Goal: Navigation & Orientation: Find specific page/section

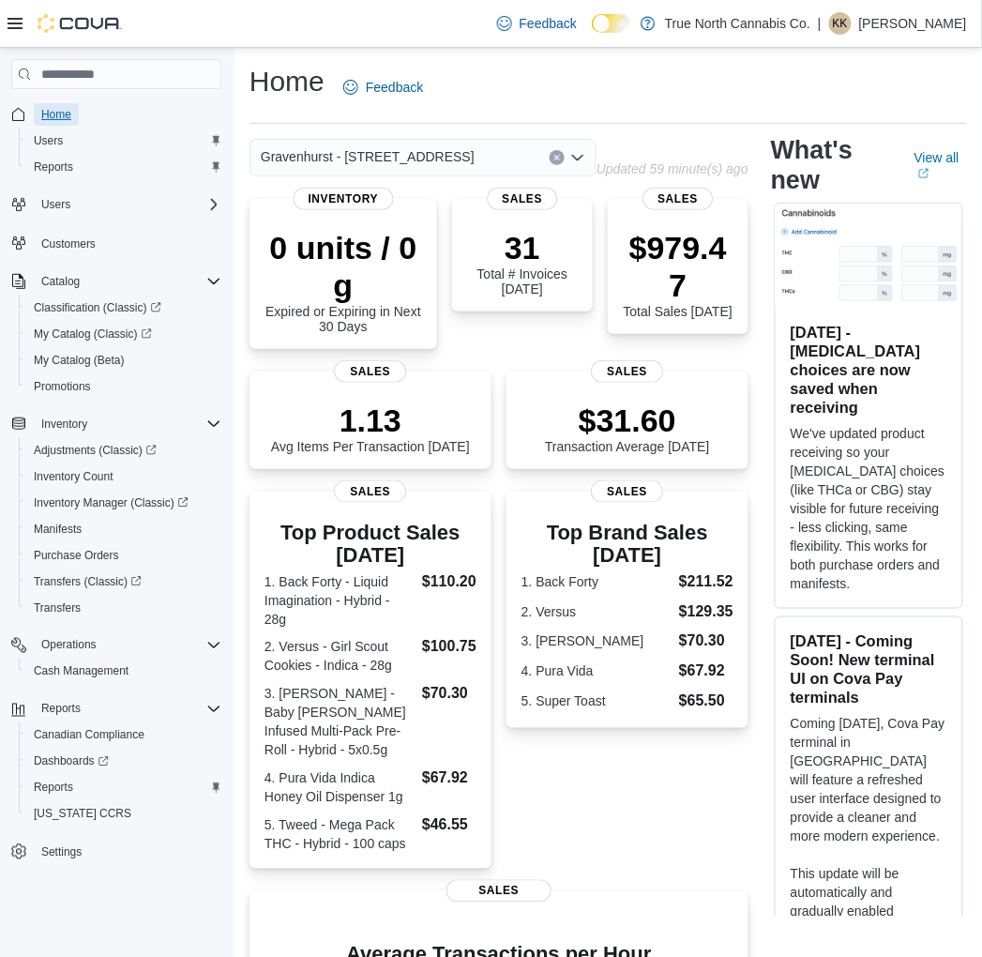
click at [53, 113] on span "Home" at bounding box center [56, 114] width 30 height 15
